Goal: Transaction & Acquisition: Purchase product/service

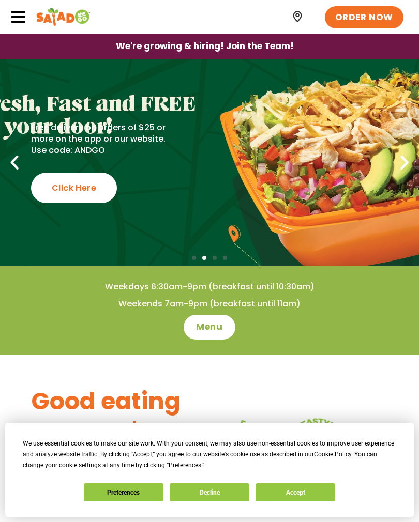
click at [304, 344] on div "Weekdays 6:30am-9pm (breakfast until 10:30am) Weekends 7am-9pm (breakfast until…" at bounding box center [209, 310] width 419 height 89
click at [211, 321] on span "Menu" at bounding box center [209, 327] width 26 height 12
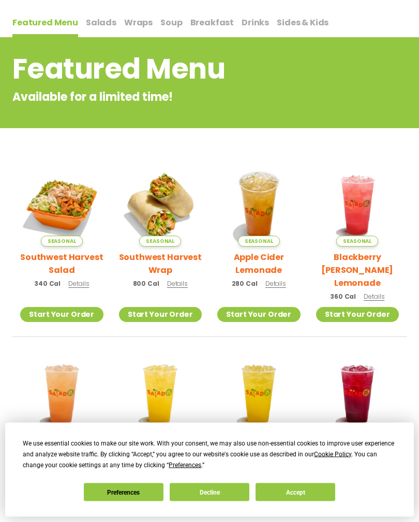
scroll to position [102, 0]
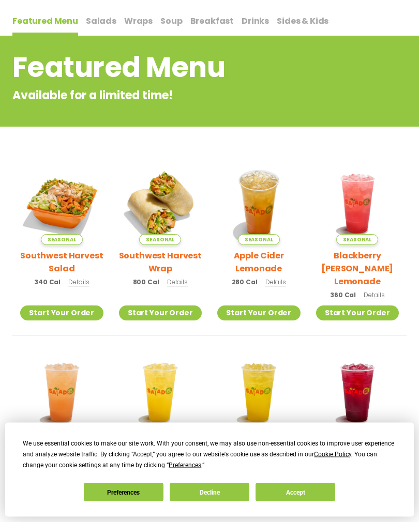
click at [76, 306] on link "Start Your Order" at bounding box center [61, 313] width 83 height 15
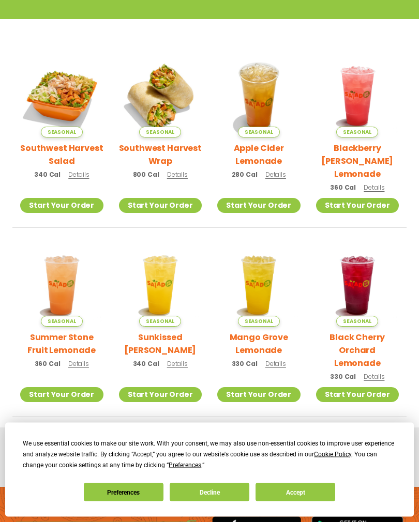
scroll to position [210, 0]
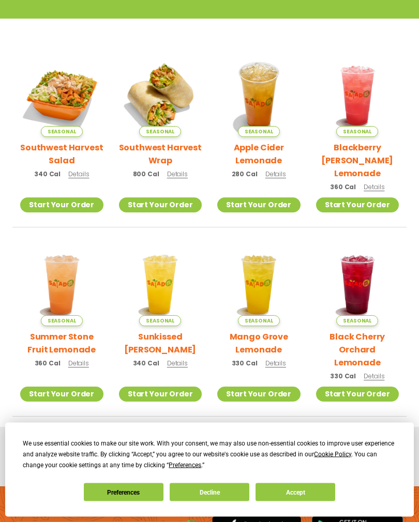
click at [72, 198] on link "Start Your Order" at bounding box center [61, 205] width 83 height 15
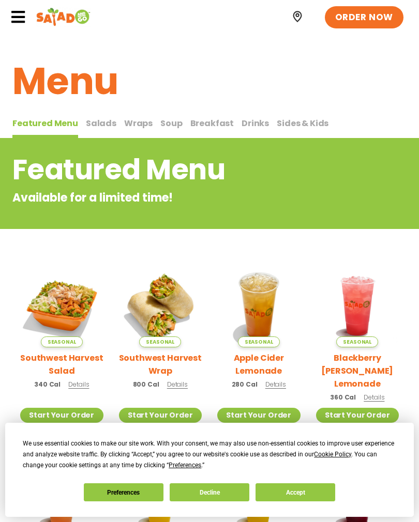
click at [369, 16] on span "ORDER NOW" at bounding box center [364, 17] width 58 height 12
